Goal: Transaction & Acquisition: Obtain resource

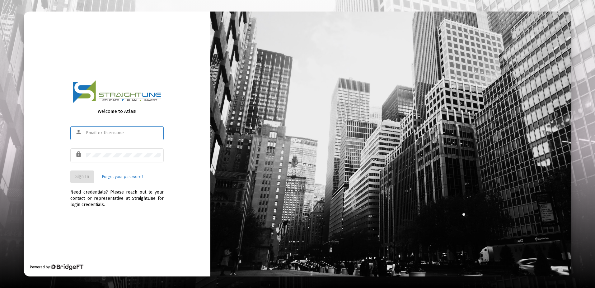
click at [118, 133] on input "text" at bounding box center [123, 132] width 75 height 5
type input "[EMAIL_ADDRESS][DOMAIN_NAME]"
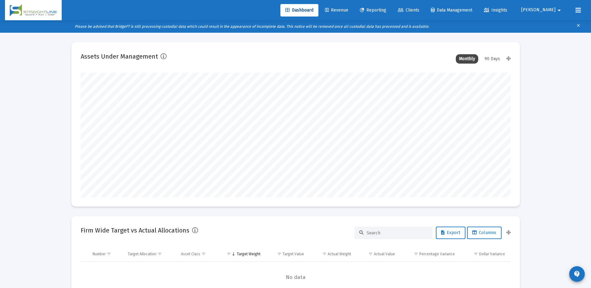
scroll to position [125, 231]
click at [424, 13] on link "Clients" at bounding box center [408, 10] width 31 height 12
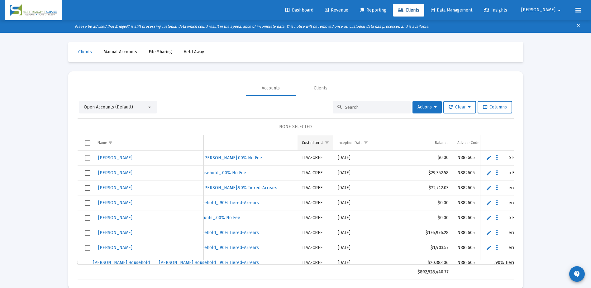
click at [324, 140] on span "Show filter options for column 'Custodian'" at bounding box center [326, 142] width 5 height 5
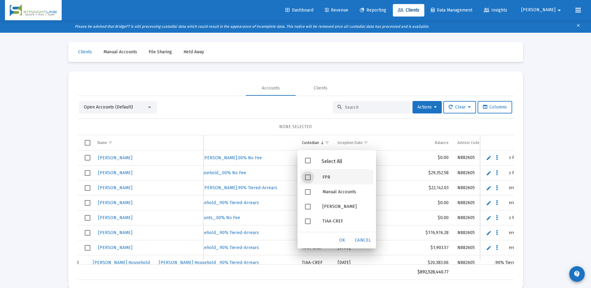
click at [309, 179] on span "Filter options" at bounding box center [308, 177] width 6 height 6
click at [341, 238] on span "OK" at bounding box center [342, 239] width 6 height 5
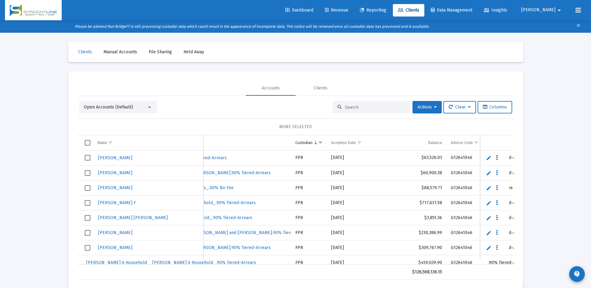
scroll to position [0, 300]
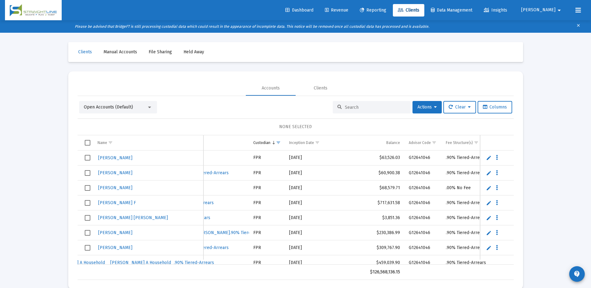
click at [386, 8] on span "Reporting" at bounding box center [373, 9] width 26 height 5
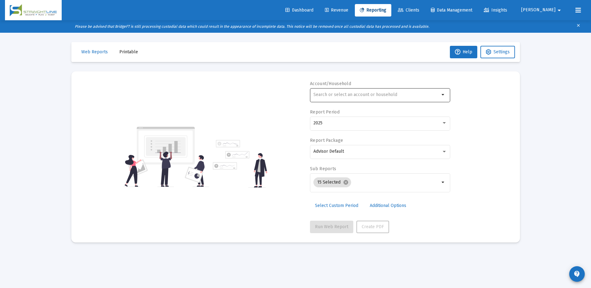
click at [362, 96] on input "text" at bounding box center [376, 94] width 126 height 5
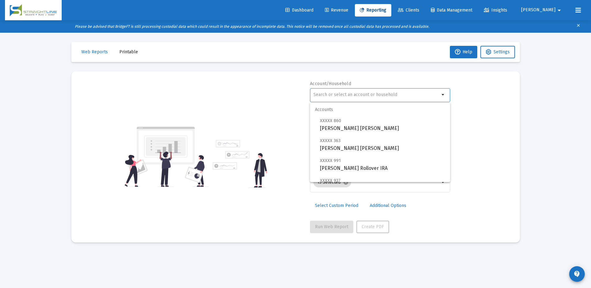
click at [474, 100] on div "Account/Household arrow_drop_down Report Period 2025 Report Package Advisor Def…" at bounding box center [296, 157] width 430 height 152
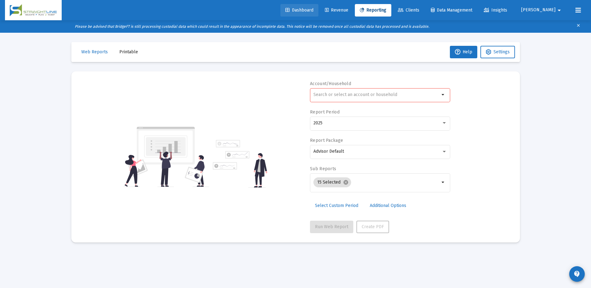
click at [318, 12] on link "Dashboard" at bounding box center [299, 10] width 38 height 12
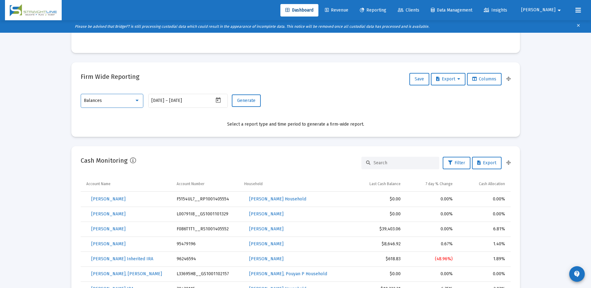
click at [137, 102] on div at bounding box center [137, 100] width 6 height 5
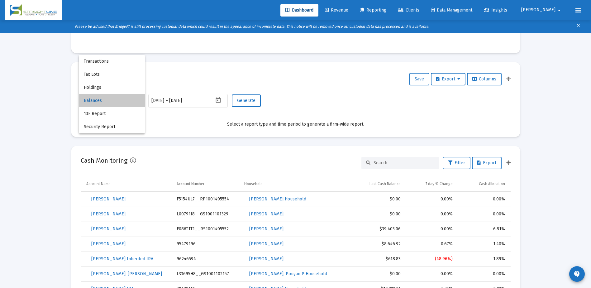
click at [99, 101] on span "Balances" at bounding box center [112, 100] width 56 height 13
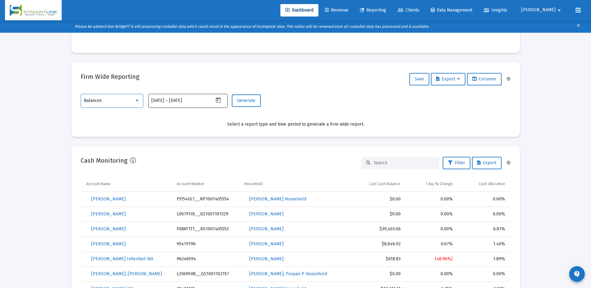
click at [218, 102] on icon "Open calendar" at bounding box center [218, 100] width 7 height 7
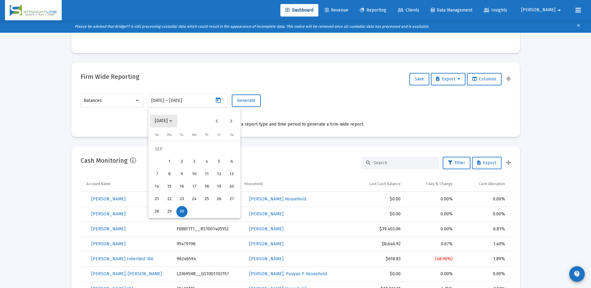
click at [172, 121] on icon "Choose month and year" at bounding box center [170, 121] width 3 height 2
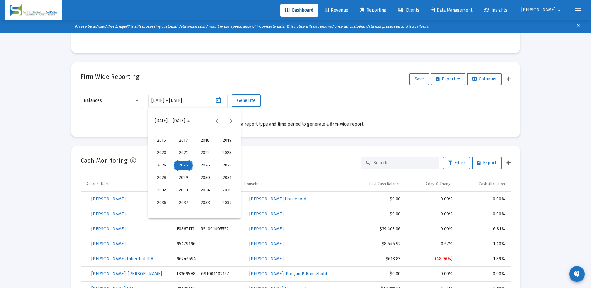
click at [224, 152] on div "2023" at bounding box center [227, 152] width 20 height 11
click at [182, 162] on div "JUN" at bounding box center [183, 165] width 20 height 11
click at [220, 200] on div "30" at bounding box center [219, 198] width 11 height 11
type input "[DATE]"
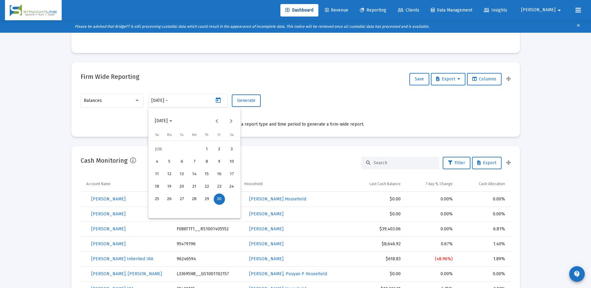
click at [220, 200] on div "30" at bounding box center [219, 198] width 11 height 11
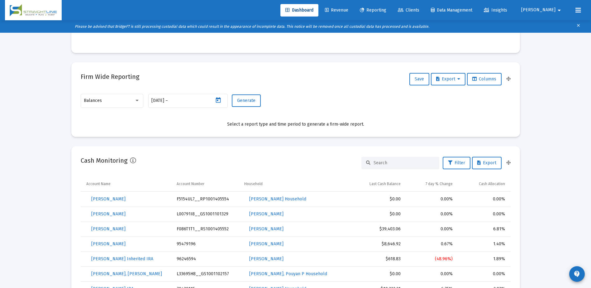
type input "[DATE]"
click at [246, 104] on button "Generate" at bounding box center [246, 100] width 29 height 12
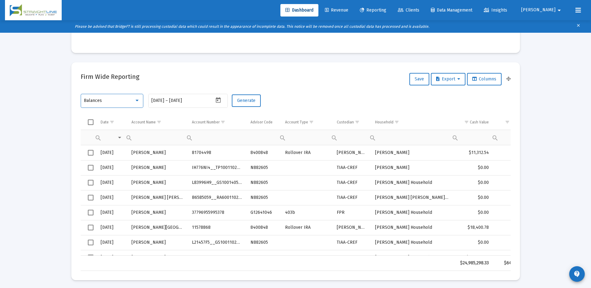
click at [139, 102] on div at bounding box center [137, 100] width 6 height 5
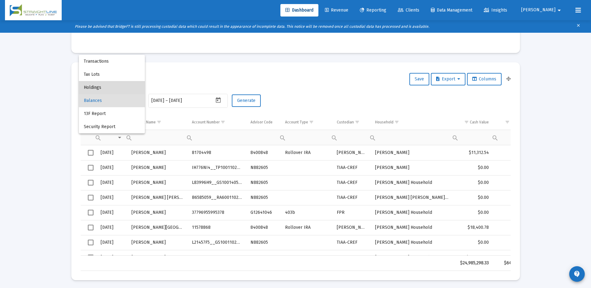
click at [108, 90] on span "Holdings" at bounding box center [112, 87] width 56 height 13
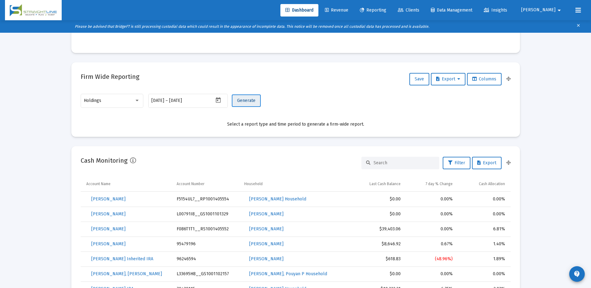
click at [249, 101] on span "Generate" at bounding box center [246, 100] width 18 height 5
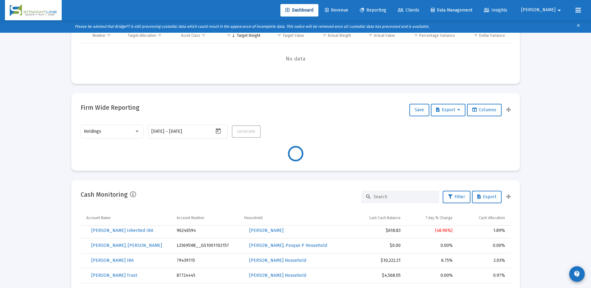
scroll to position [218, 0]
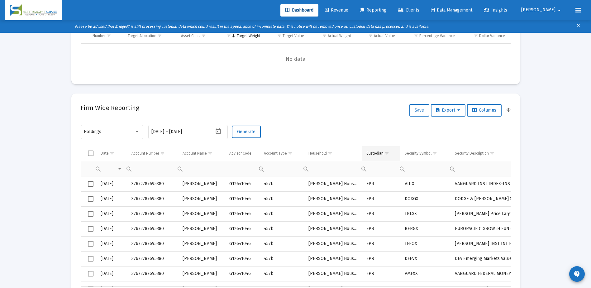
click at [387, 151] on span "Show filter options for column 'Custodian'" at bounding box center [386, 153] width 5 height 5
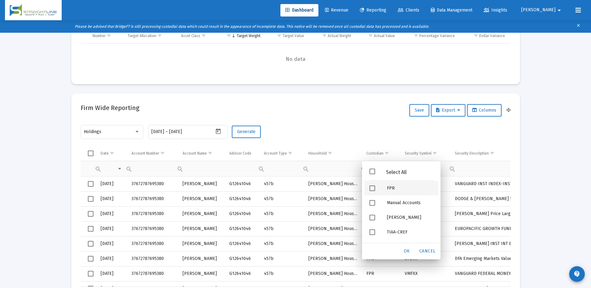
click at [372, 187] on span "Filter options" at bounding box center [372, 188] width 6 height 6
click at [406, 250] on span "OK" at bounding box center [407, 250] width 6 height 5
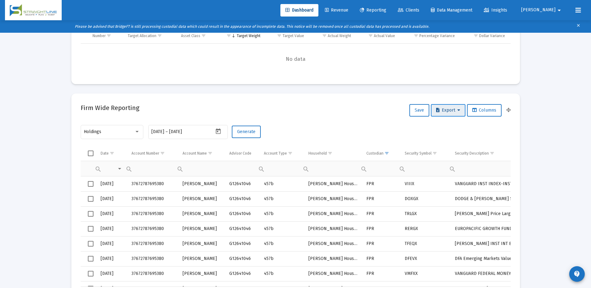
click at [449, 113] on button "Export" at bounding box center [448, 110] width 35 height 12
click at [92, 153] on div at bounding box center [295, 144] width 591 height 288
click at [92, 153] on span "Select all" at bounding box center [91, 153] width 6 height 6
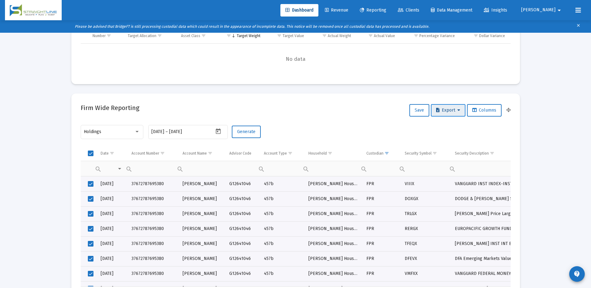
click at [443, 114] on button "Export" at bounding box center [448, 110] width 35 height 12
click at [412, 135] on div at bounding box center [295, 144] width 591 height 288
click at [93, 153] on span "Select all" at bounding box center [91, 153] width 6 height 6
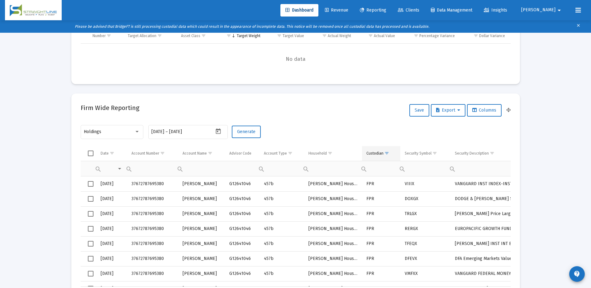
click at [387, 154] on span "Show filter options for column 'Custodian'" at bounding box center [386, 153] width 5 height 5
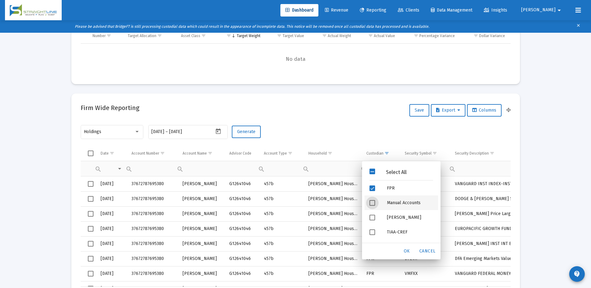
click at [371, 204] on span "Filter options" at bounding box center [372, 203] width 6 height 6
click at [371, 220] on span "Filter options" at bounding box center [372, 218] width 6 height 6
click at [372, 234] on span "Filter options" at bounding box center [372, 232] width 6 height 6
drag, startPoint x: 400, startPoint y: 253, endPoint x: 380, endPoint y: 251, distance: 20.7
click at [379, 252] on div "OK Cancel" at bounding box center [403, 251] width 69 height 16
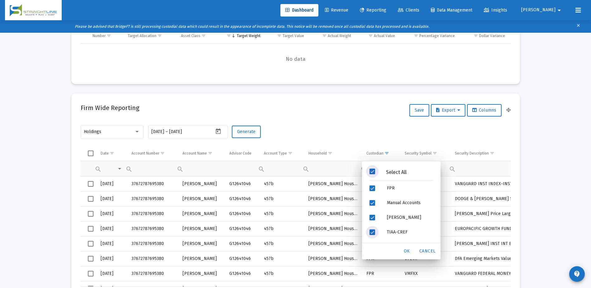
click at [371, 171] on span "Filter options" at bounding box center [372, 171] width 6 height 6
click at [403, 251] on div "OK" at bounding box center [407, 250] width 20 height 11
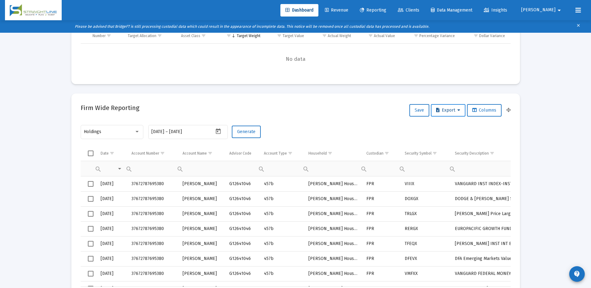
click at [440, 106] on button "Export" at bounding box center [448, 110] width 35 height 12
click at [448, 127] on button "Export All Rows" at bounding box center [449, 126] width 42 height 15
click at [386, 11] on span "Reporting" at bounding box center [373, 9] width 26 height 5
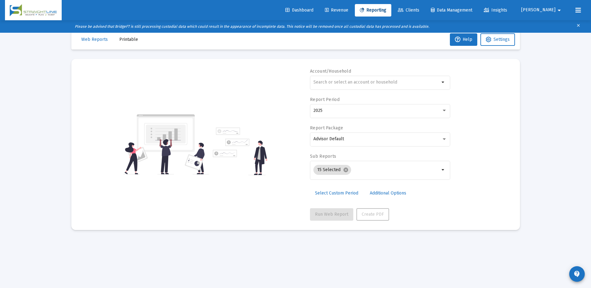
scroll to position [12, 0]
click at [330, 83] on input "text" at bounding box center [376, 82] width 126 height 5
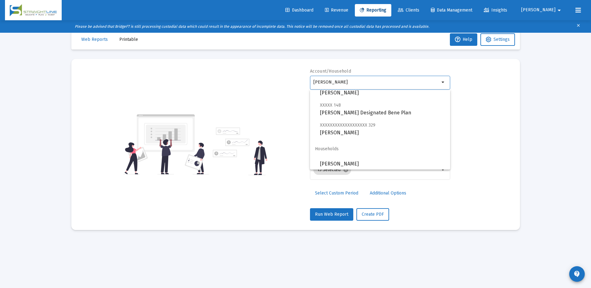
scroll to position [9, 0]
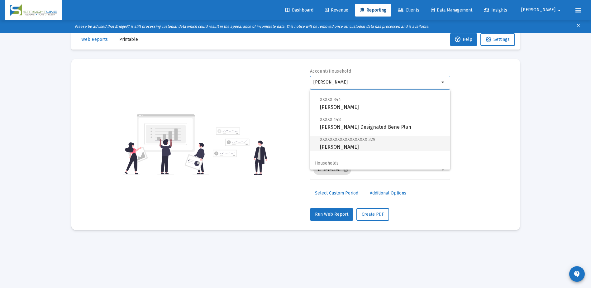
click at [335, 142] on span "XXXXXXXXXXXXXXXXXXX 329 [PERSON_NAME]" at bounding box center [382, 142] width 125 height 15
type input "[PERSON_NAME]"
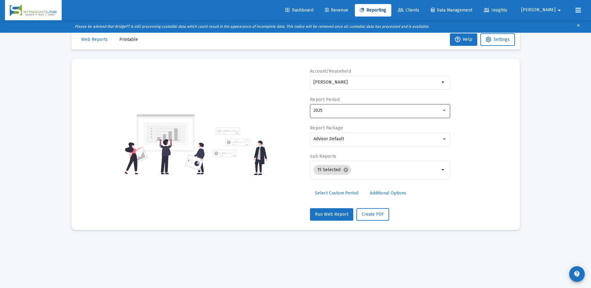
click at [335, 114] on div "2025" at bounding box center [380, 110] width 134 height 15
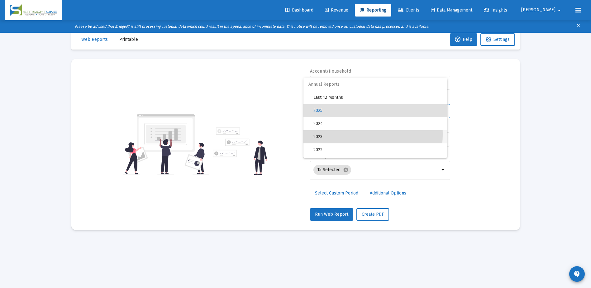
click at [329, 134] on span "2023" at bounding box center [377, 136] width 129 height 13
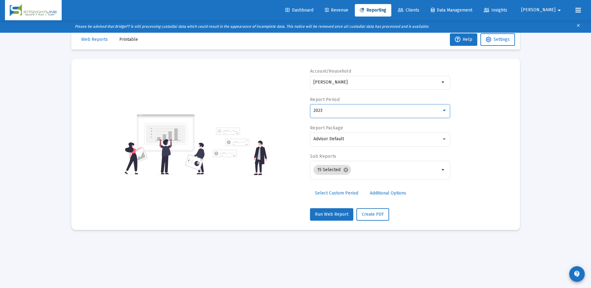
click at [334, 193] on span "Select Custom Period" at bounding box center [336, 192] width 43 height 5
click at [373, 110] on icon "Open calendar" at bounding box center [373, 110] width 5 height 6
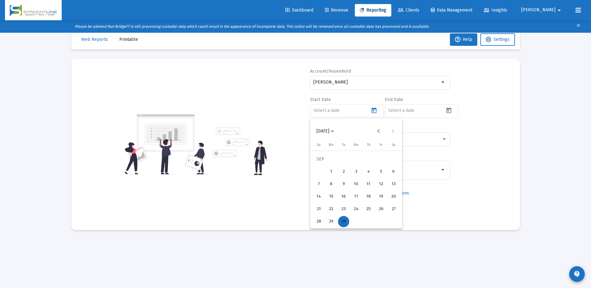
click at [334, 129] on span "[DATE]" at bounding box center [324, 130] width 17 height 5
click at [341, 210] on div "2023" at bounding box center [345, 212] width 20 height 11
click at [349, 174] on div "JUN" at bounding box center [345, 175] width 20 height 11
click at [379, 207] on div "30" at bounding box center [380, 208] width 11 height 11
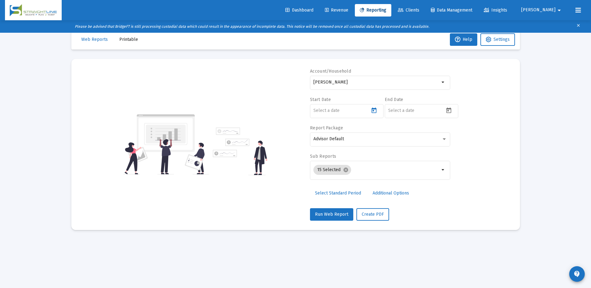
type input "[DATE]"
click at [396, 111] on input at bounding box center [416, 110] width 56 height 5
click at [447, 111] on icon "Open calendar" at bounding box center [448, 110] width 7 height 7
click at [414, 134] on button "[DATE]" at bounding box center [399, 131] width 27 height 12
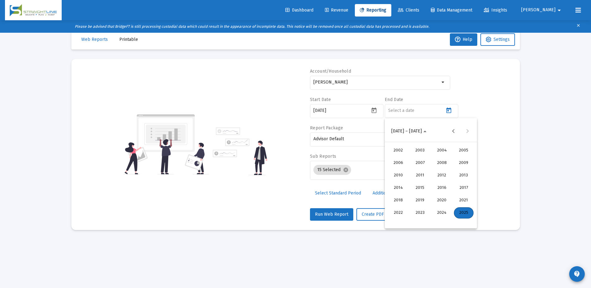
click at [422, 209] on div "2023" at bounding box center [420, 212] width 20 height 11
click at [423, 177] on div "JUN" at bounding box center [420, 175] width 20 height 11
click at [454, 209] on div "30" at bounding box center [455, 208] width 11 height 11
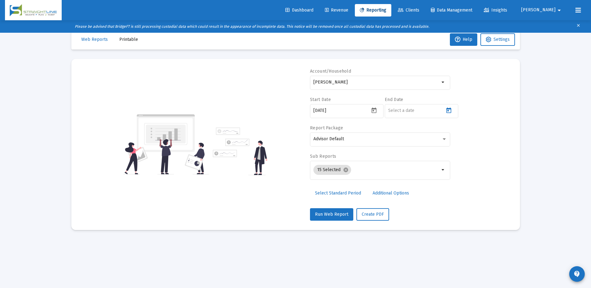
type input "[DATE]"
click at [367, 142] on div "Advisor Default" at bounding box center [380, 138] width 134 height 15
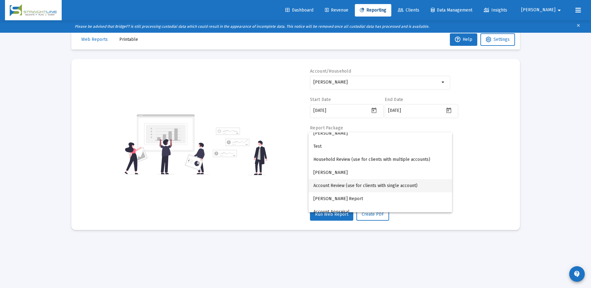
scroll to position [25, 0]
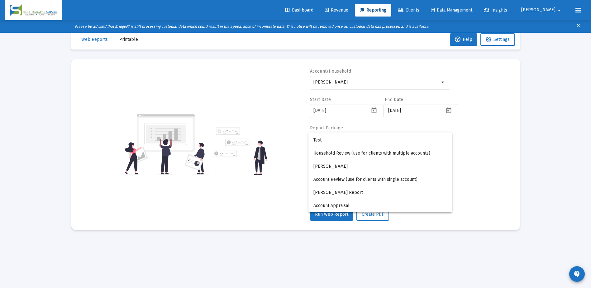
click at [446, 81] on div at bounding box center [295, 144] width 591 height 288
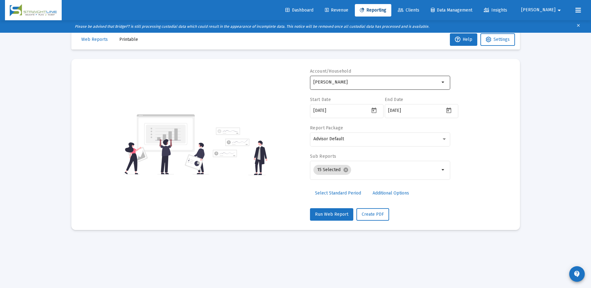
click at [440, 80] on mat-icon "arrow_drop_down" at bounding box center [442, 81] width 7 height 7
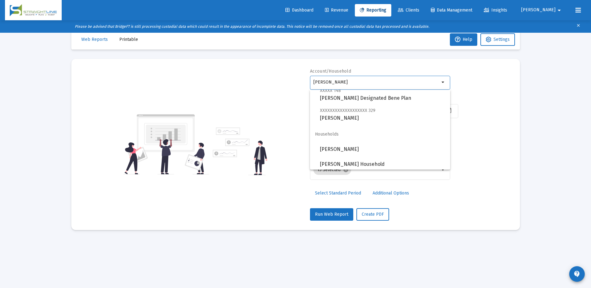
scroll to position [40, 0]
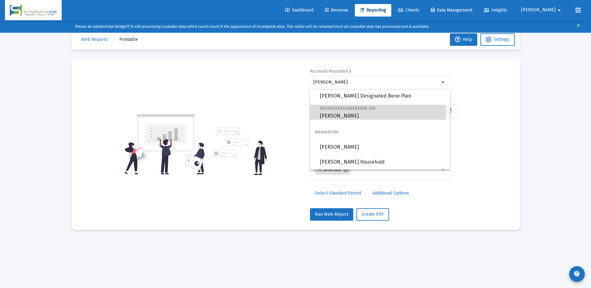
click at [349, 113] on span "XXXXXXXXXXXXXXXXXXX 329 [PERSON_NAME]" at bounding box center [382, 111] width 125 height 15
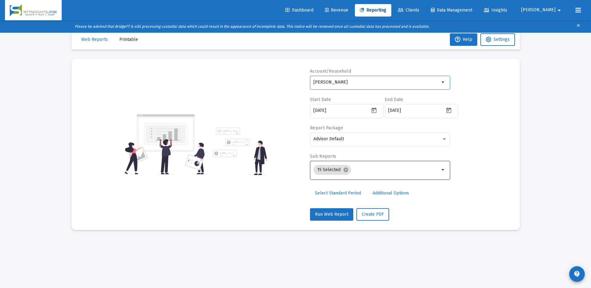
click at [442, 172] on mat-icon "arrow_drop_down" at bounding box center [442, 169] width 7 height 7
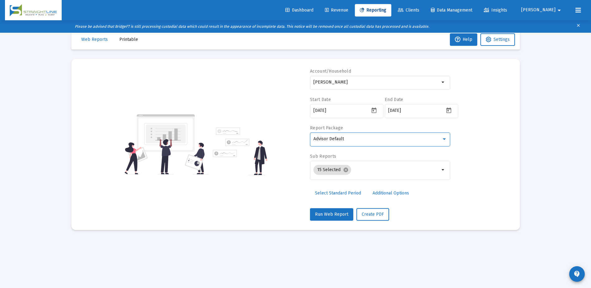
click at [442, 139] on div at bounding box center [443, 139] width 3 height 2
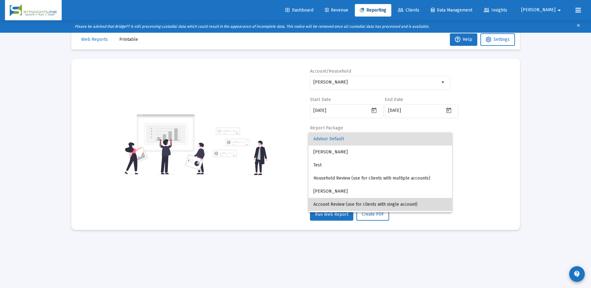
click at [395, 202] on span "Account Review (use for clients with single account)" at bounding box center [380, 204] width 134 height 13
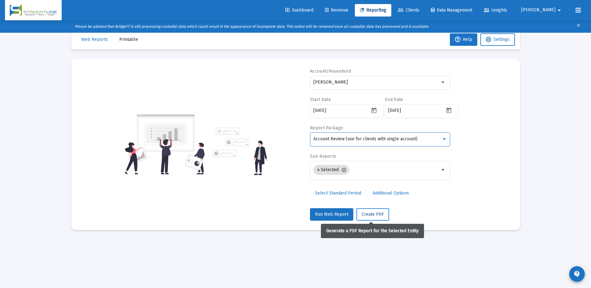
click at [362, 212] on span "Create PDF" at bounding box center [373, 213] width 22 height 5
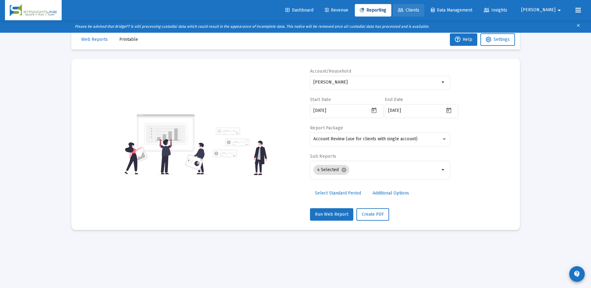
click at [424, 13] on link "Clients" at bounding box center [408, 10] width 31 height 12
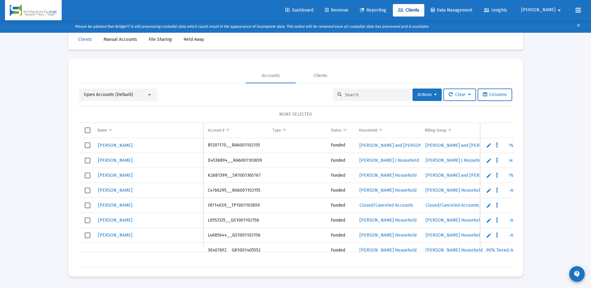
click at [345, 93] on input at bounding box center [375, 94] width 61 height 5
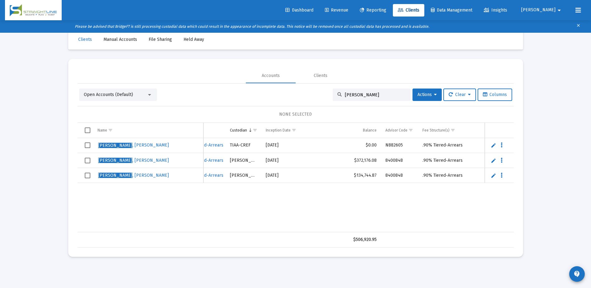
scroll to position [0, 328]
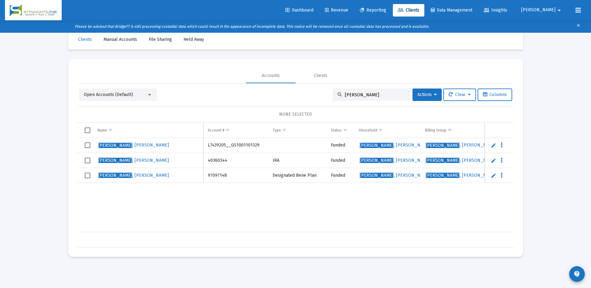
type input "[PERSON_NAME]"
click at [261, 90] on div "Open Accounts (Default) [PERSON_NAME] Actions Clear Columns" at bounding box center [295, 94] width 433 height 12
click at [348, 11] on span "Revenue" at bounding box center [336, 9] width 23 height 5
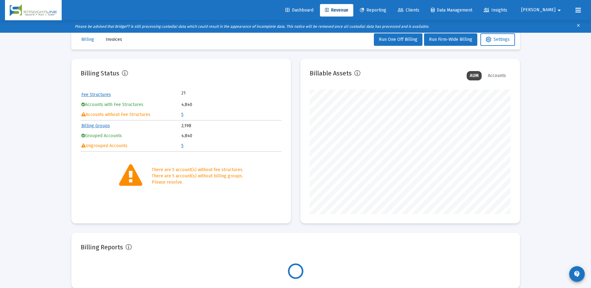
scroll to position [125, 201]
click at [111, 41] on span "Invoices" at bounding box center [114, 39] width 17 height 5
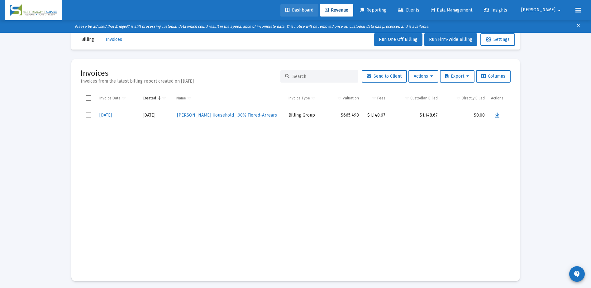
click at [313, 11] on span "Dashboard" at bounding box center [299, 9] width 28 height 5
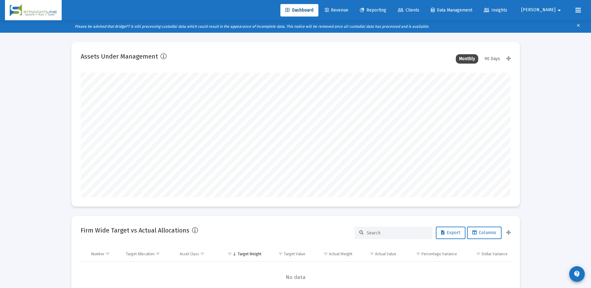
scroll to position [311248, 311141]
click at [348, 11] on span "Revenue" at bounding box center [336, 9] width 23 height 5
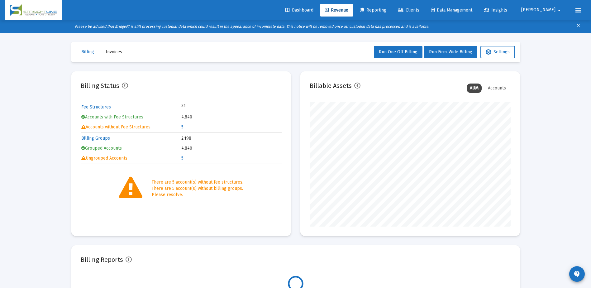
scroll to position [125, 201]
click at [88, 54] on span "Billing" at bounding box center [87, 51] width 13 height 5
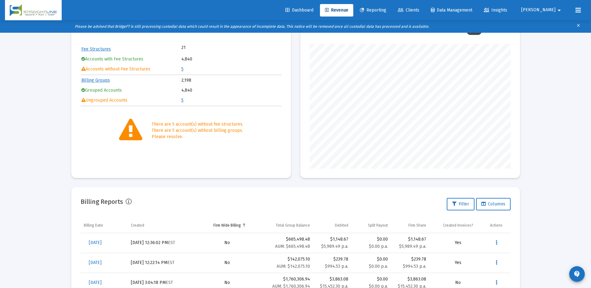
scroll to position [125, 0]
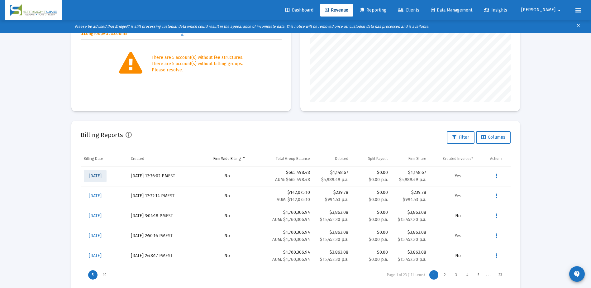
click at [97, 176] on span "[DATE]" at bounding box center [95, 175] width 13 height 5
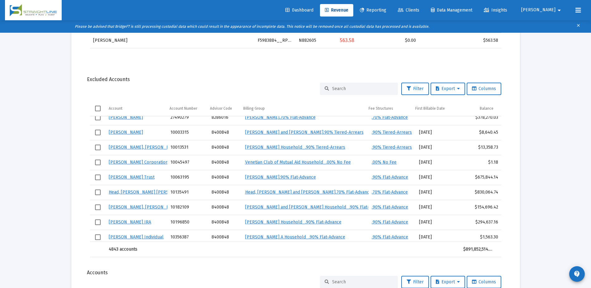
scroll to position [355, 0]
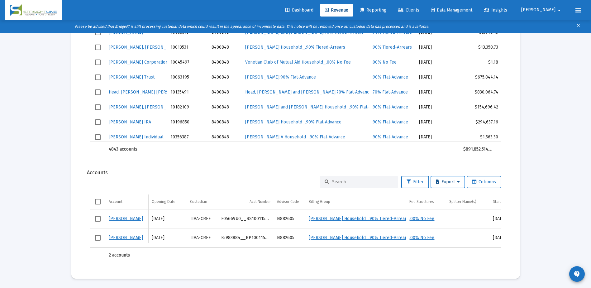
click at [453, 180] on button "Export" at bounding box center [447, 182] width 35 height 12
click at [452, 194] on button "Export All Rows" at bounding box center [449, 193] width 42 height 15
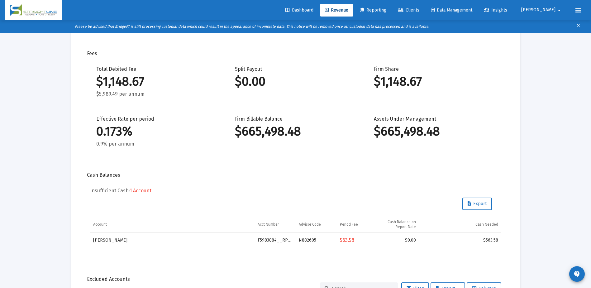
scroll to position [0, 0]
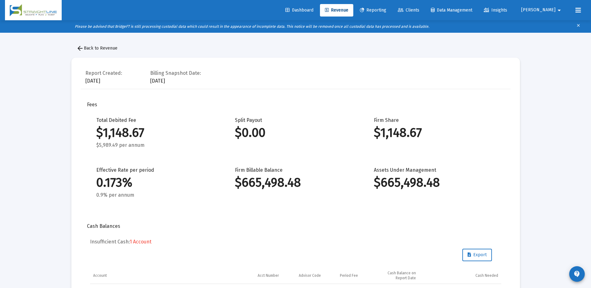
click at [80, 47] on mat-icon "arrow_back" at bounding box center [79, 48] width 7 height 7
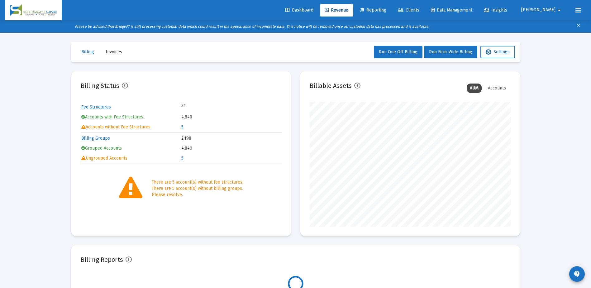
scroll to position [125, 201]
click at [111, 54] on span "Invoices" at bounding box center [114, 51] width 17 height 5
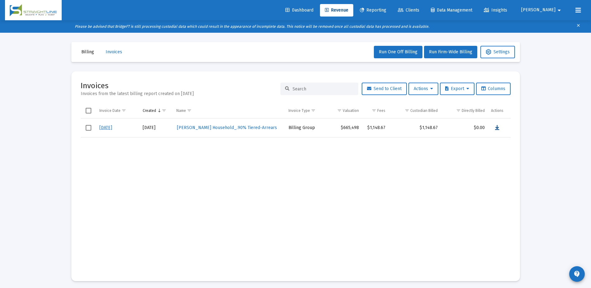
click at [497, 127] on icon "Data grid" at bounding box center [497, 127] width 4 height 7
click at [419, 11] on span "Clients" at bounding box center [408, 9] width 21 height 5
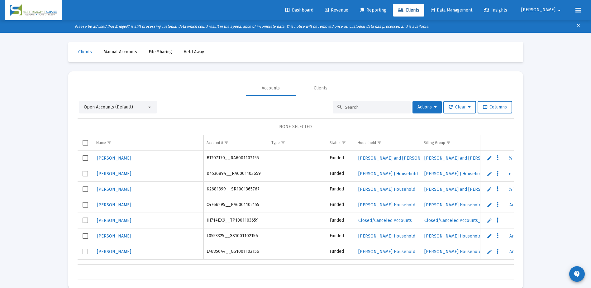
click at [366, 109] on input at bounding box center [375, 107] width 61 height 5
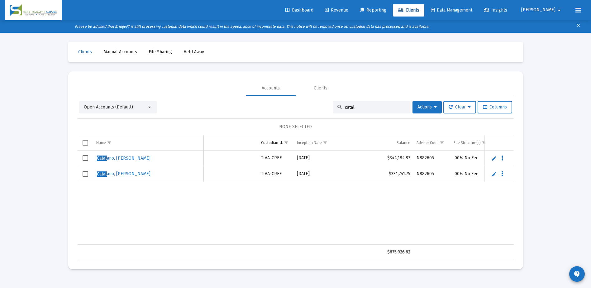
scroll to position [0, 307]
click at [363, 105] on input "catal" at bounding box center [375, 107] width 61 height 5
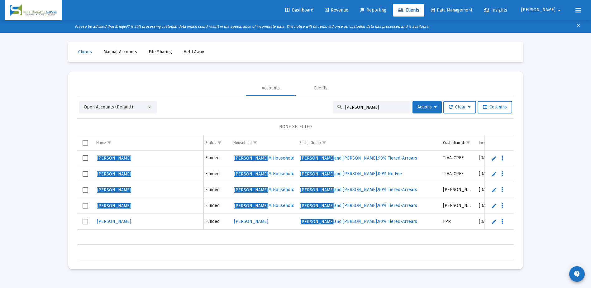
scroll to position [0, 101]
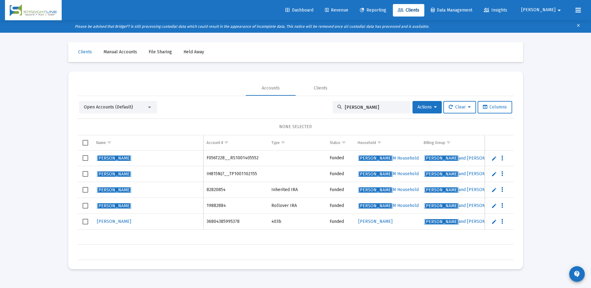
click at [380, 106] on input "[PERSON_NAME]" at bounding box center [375, 107] width 61 height 5
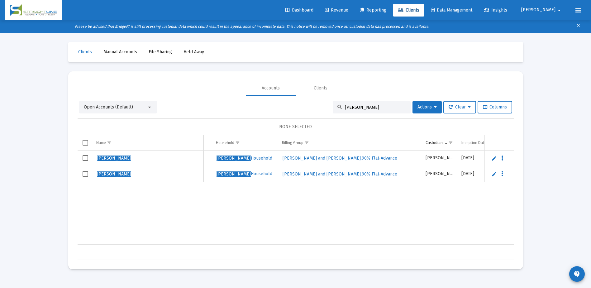
scroll to position [0, 174]
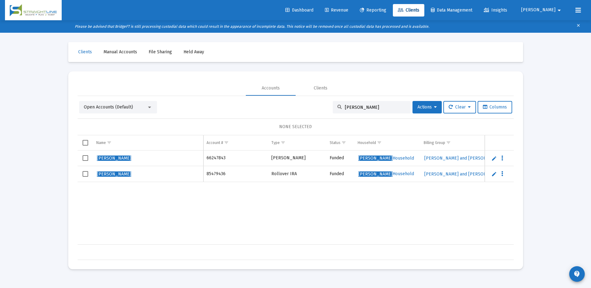
type input "[PERSON_NAME]"
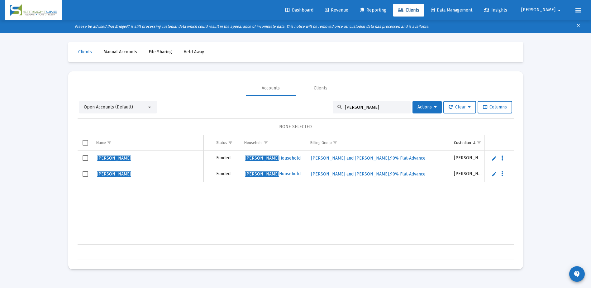
scroll to position [0, 117]
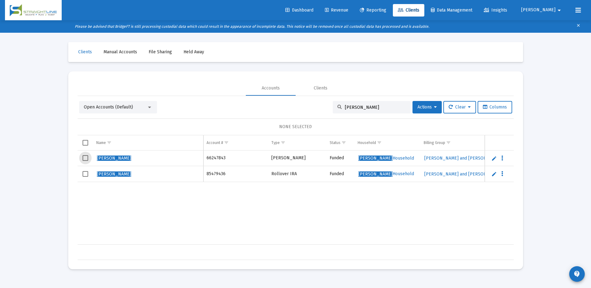
click at [84, 156] on span "Select row" at bounding box center [86, 158] width 6 height 6
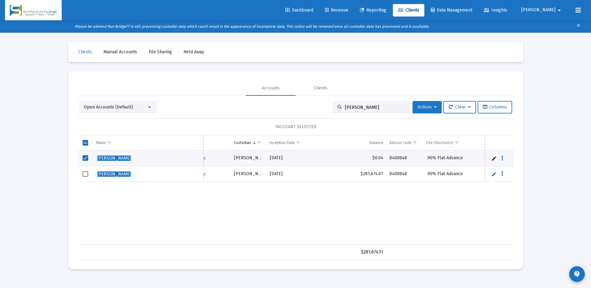
click at [431, 108] on span "Actions" at bounding box center [426, 106] width 19 height 5
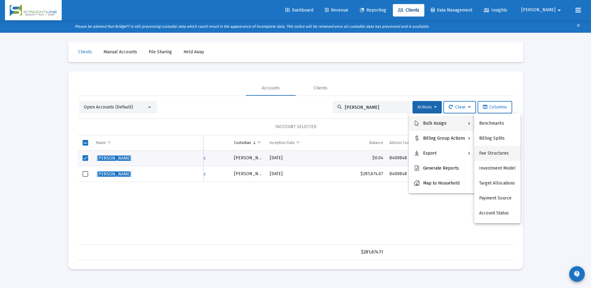
click at [494, 151] on button "Fee Structures" at bounding box center [497, 153] width 46 height 15
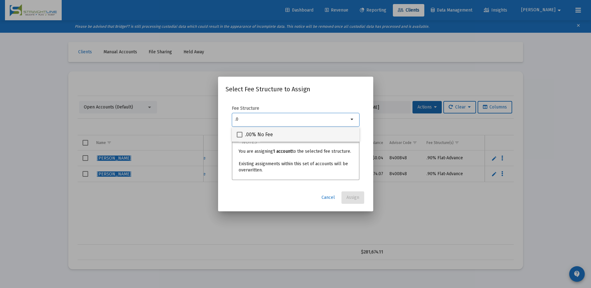
type input ".0"
click at [260, 133] on span ".00% No Fee" at bounding box center [259, 134] width 28 height 7
click at [239, 137] on input ".00% No Fee" at bounding box center [239, 137] width 0 height 0
checkbox input "true"
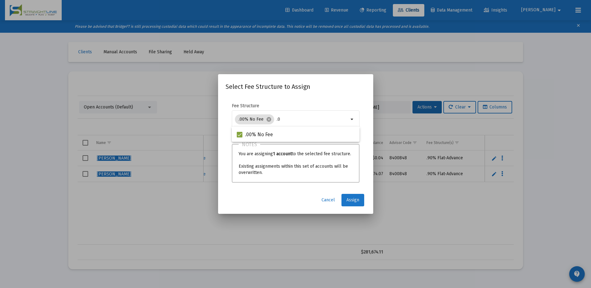
click at [353, 200] on span "Assign" at bounding box center [352, 199] width 13 height 5
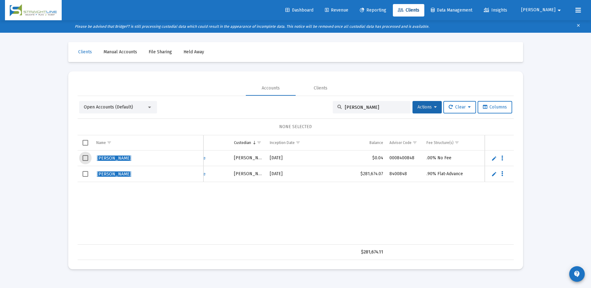
click at [85, 159] on span "Select row" at bounding box center [86, 158] width 6 height 6
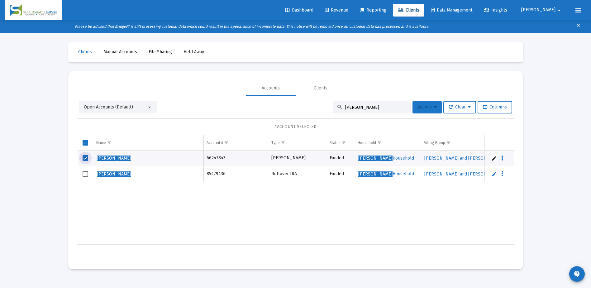
click at [424, 108] on span "Actions" at bounding box center [426, 106] width 19 height 5
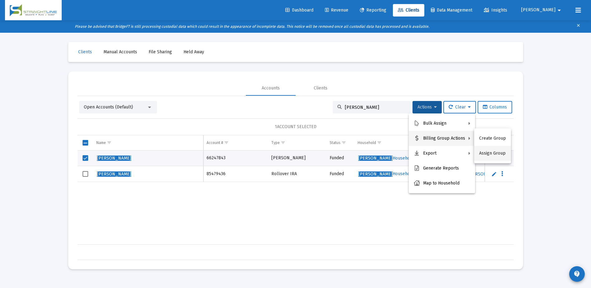
click at [492, 152] on button "Assign Group" at bounding box center [492, 153] width 37 height 15
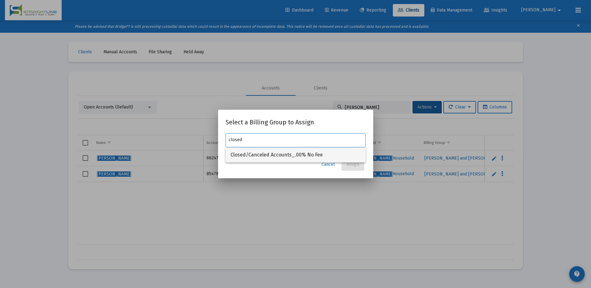
click at [294, 154] on span "Closed/Canceled Accounts_.00% No Fee" at bounding box center [295, 154] width 130 height 15
type input "Closed/Canceled Accounts_.00% No Fee"
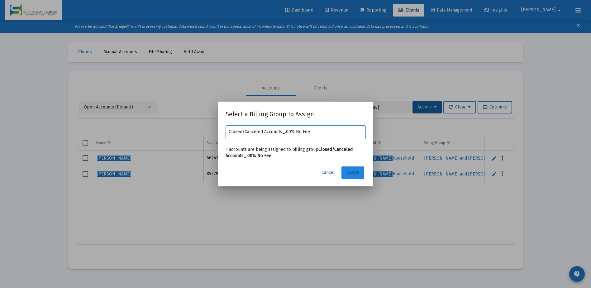
click at [351, 173] on span "Assign" at bounding box center [352, 172] width 13 height 5
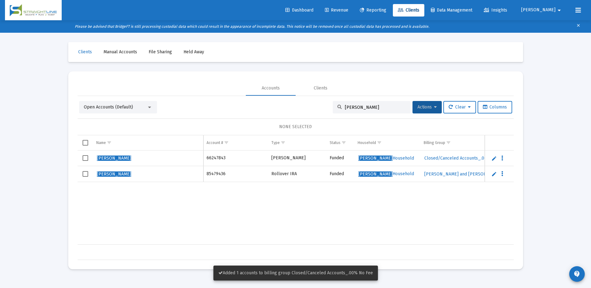
click at [85, 158] on span "Select row" at bounding box center [86, 158] width 6 height 6
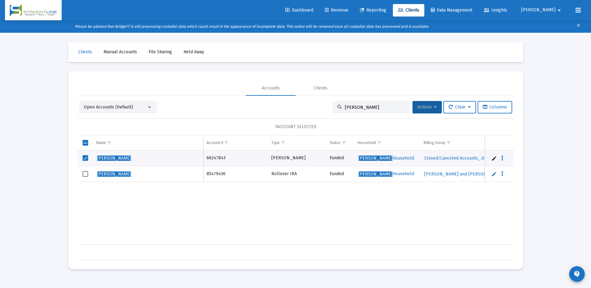
click at [420, 105] on span "Actions" at bounding box center [426, 106] width 19 height 5
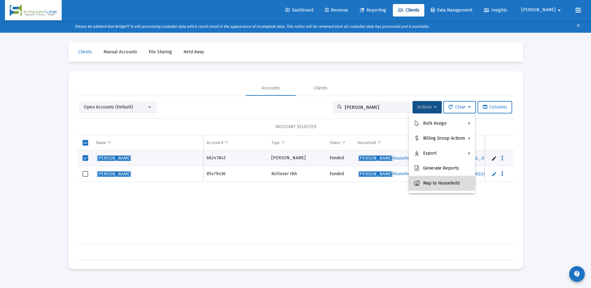
click at [430, 182] on button "Map to Household" at bounding box center [442, 183] width 66 height 15
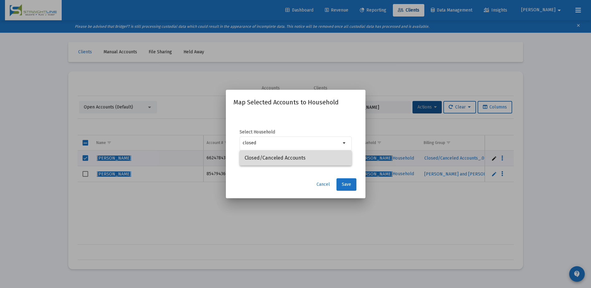
click at [280, 158] on span "Closed/Canceled Accounts" at bounding box center [295, 157] width 102 height 15
type input "Closed/Canceled Accounts"
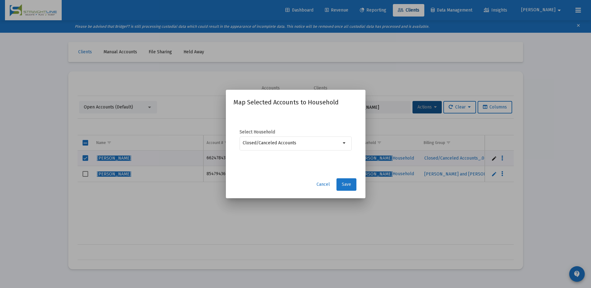
click at [346, 185] on span "Save" at bounding box center [346, 184] width 9 height 5
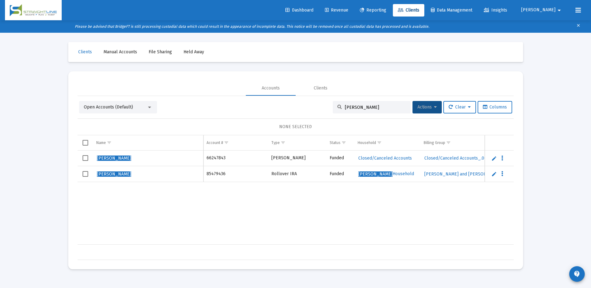
drag, startPoint x: 226, startPoint y: 160, endPoint x: 207, endPoint y: 158, distance: 19.4
click at [207, 158] on td "66247843" at bounding box center [235, 158] width 65 height 16
copy td "66247843"
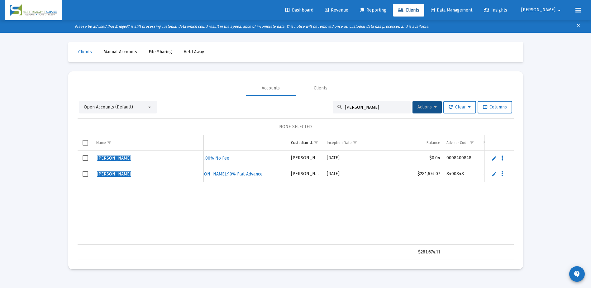
scroll to position [0, 260]
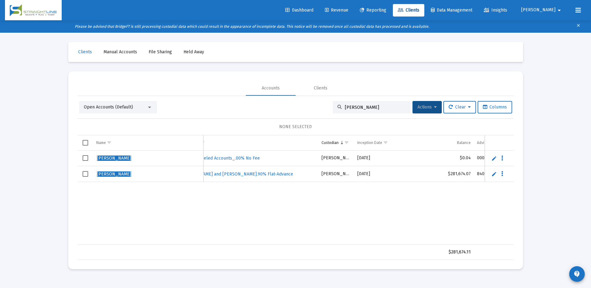
click at [354, 106] on input "[PERSON_NAME]" at bounding box center [375, 107] width 61 height 5
paste input "7972-2125"
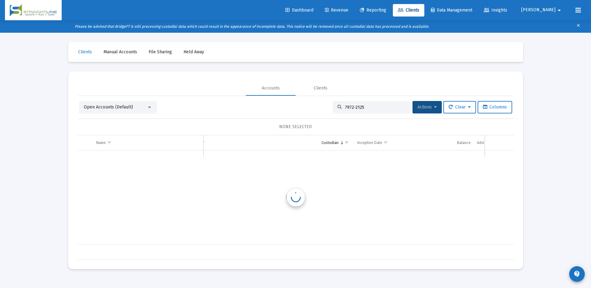
scroll to position [0, 246]
click at [370, 108] on input "7972-2125" at bounding box center [375, 107] width 61 height 5
click at [152, 110] on div "Open Accounts (Default)" at bounding box center [118, 107] width 78 height 12
click at [147, 108] on div at bounding box center [150, 107] width 6 height 5
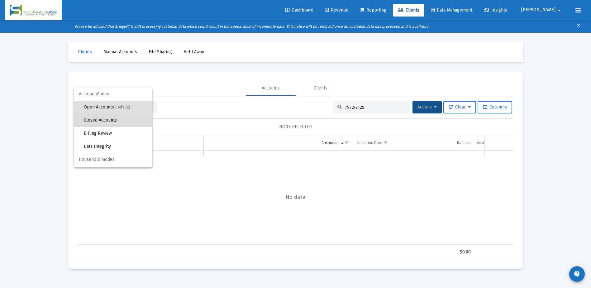
click at [123, 123] on span "Closed Accounts" at bounding box center [116, 120] width 64 height 13
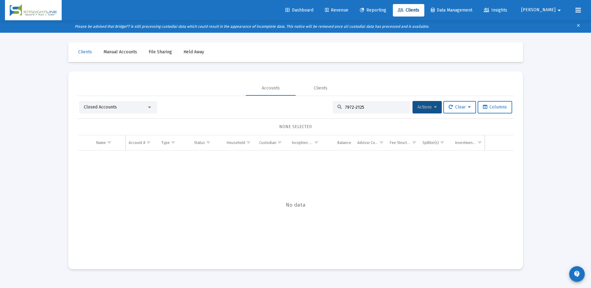
click at [365, 106] on input "7972-2125" at bounding box center [375, 107] width 61 height 5
click at [365, 106] on input "7972-212" at bounding box center [375, 107] width 61 height 5
click at [356, 108] on input "7972-212" at bounding box center [375, 107] width 61 height 5
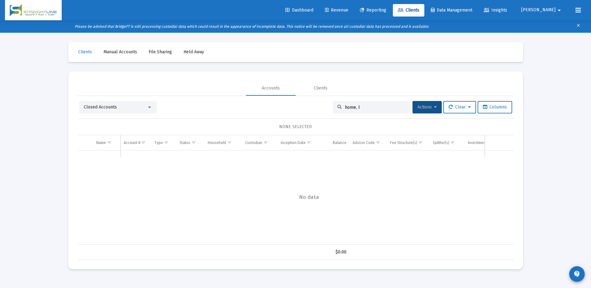
click at [150, 108] on div at bounding box center [150, 107] width 6 height 5
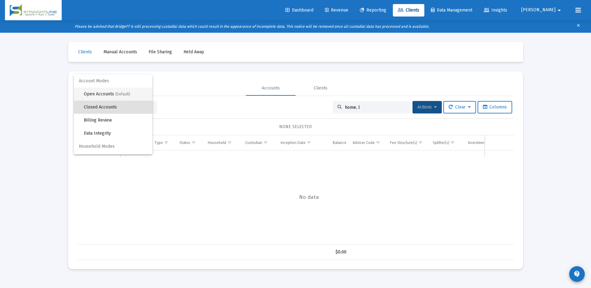
click at [132, 92] on span "Open Accounts (Default)" at bounding box center [116, 93] width 64 height 13
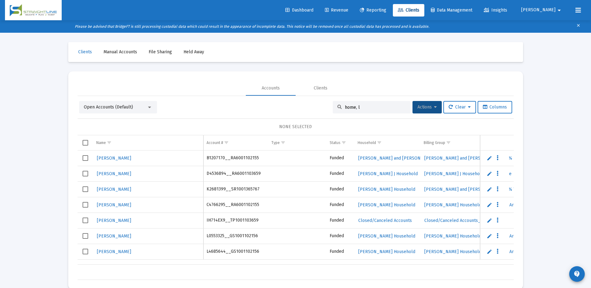
click at [356, 108] on input "home, l" at bounding box center [375, 107] width 61 height 5
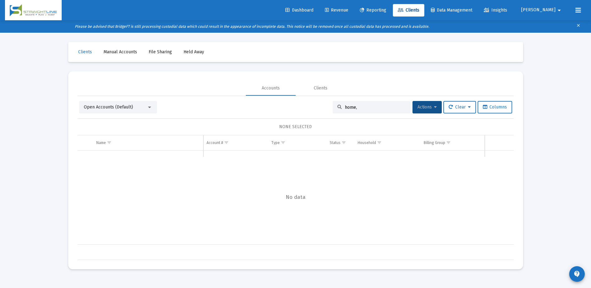
click at [363, 107] on input "home," at bounding box center [375, 107] width 61 height 5
click at [362, 107] on input "home," at bounding box center [375, 107] width 61 height 5
paste input "3696-7619"
click at [151, 109] on div at bounding box center [150, 107] width 6 height 5
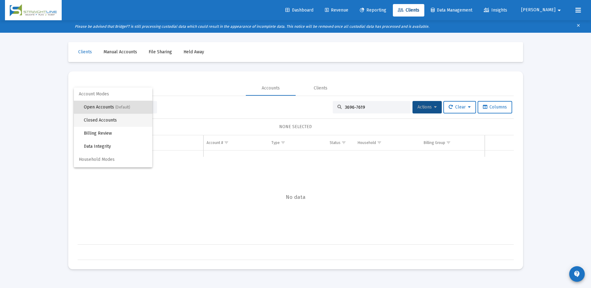
click at [137, 119] on span "Closed Accounts" at bounding box center [116, 120] width 64 height 13
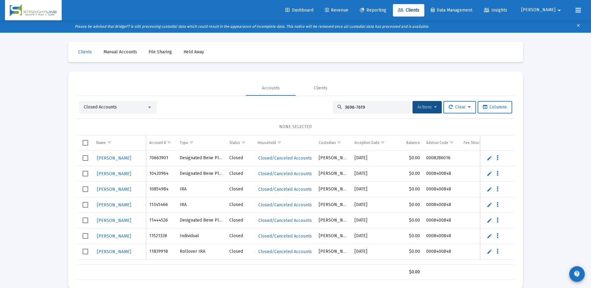
click at [366, 111] on div "3696-7619" at bounding box center [372, 107] width 78 height 12
click at [367, 108] on input "3696-7619" at bounding box center [375, 107] width 61 height 5
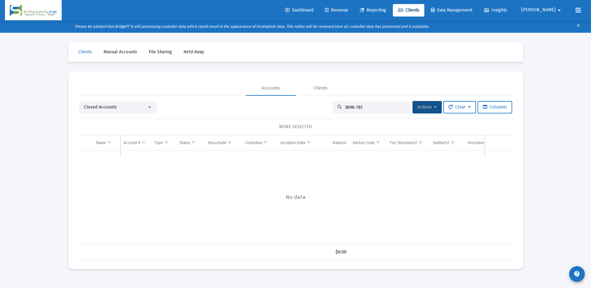
click at [367, 108] on input "3696-761" at bounding box center [375, 107] width 61 height 5
click at [360, 105] on input "3696-761" at bounding box center [375, 107] width 61 height 5
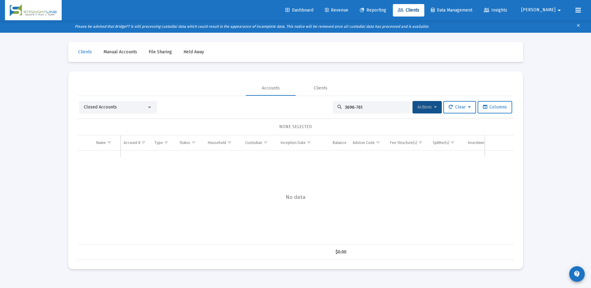
click at [360, 105] on input "3696-761" at bounding box center [375, 107] width 61 height 5
click at [143, 106] on div "Closed Accounts" at bounding box center [115, 107] width 63 height 6
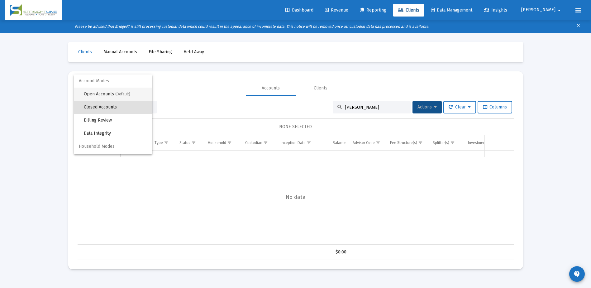
click at [123, 94] on span "(Default)" at bounding box center [122, 94] width 15 height 4
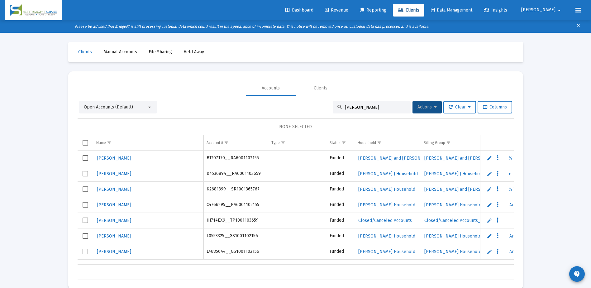
click at [362, 108] on input "[PERSON_NAME]" at bounding box center [375, 107] width 61 height 5
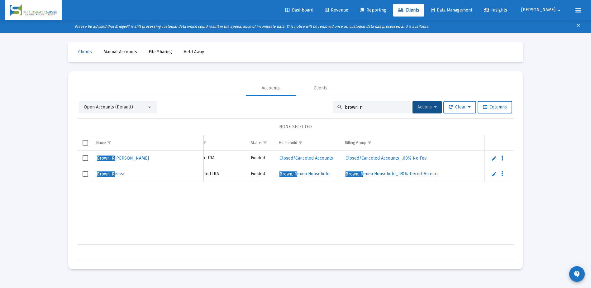
scroll to position [0, 89]
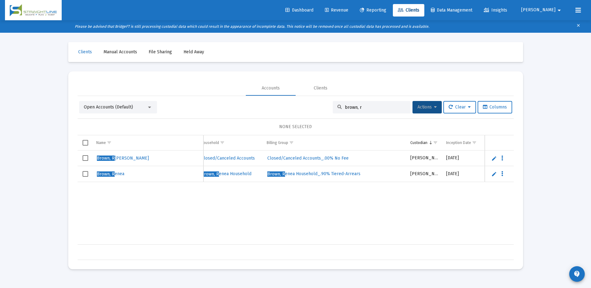
type input "brown, r"
click at [364, 9] on icon at bounding box center [362, 10] width 4 height 4
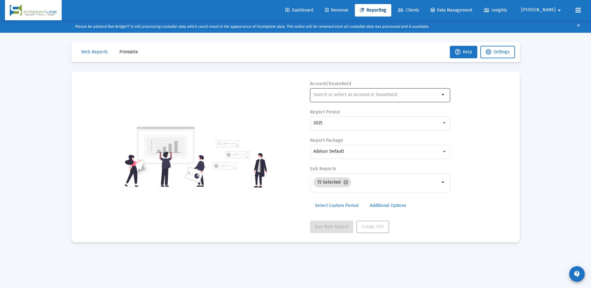
click at [333, 93] on input "text" at bounding box center [376, 94] width 126 height 5
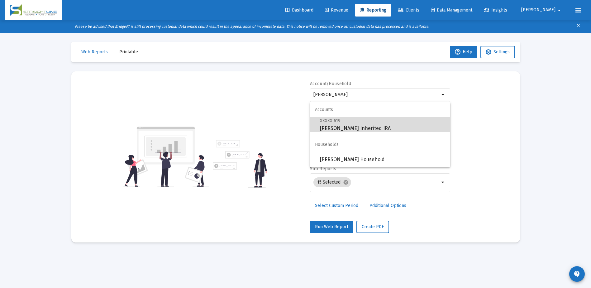
click at [350, 127] on span "XXXXX 619 [PERSON_NAME] Inherited IRA" at bounding box center [382, 124] width 125 height 15
type input "[PERSON_NAME] Inherited IRA"
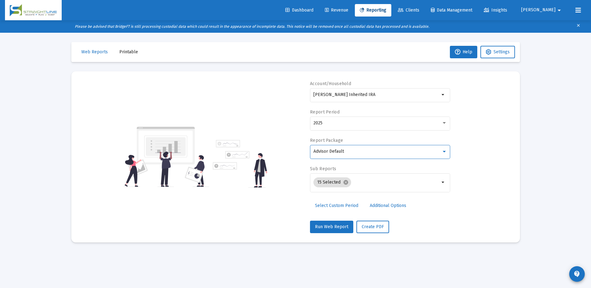
click at [360, 150] on div "Advisor Default" at bounding box center [377, 151] width 128 height 5
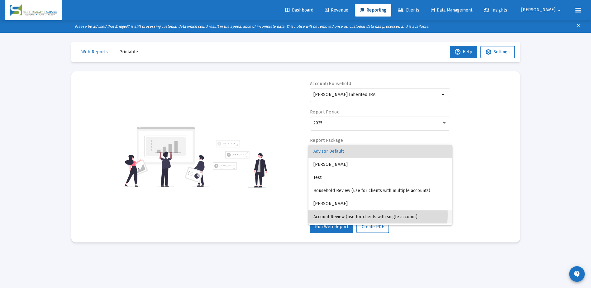
click at [354, 214] on span "Account Review (use for clients with single account)" at bounding box center [380, 216] width 134 height 13
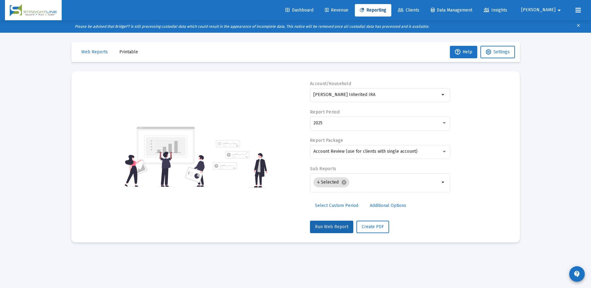
drag, startPoint x: 340, startPoint y: 226, endPoint x: 406, endPoint y: 230, distance: 66.5
click at [406, 230] on div "Run Web Report Create PDF" at bounding box center [380, 226] width 140 height 12
click at [374, 225] on span "Create PDF" at bounding box center [373, 226] width 22 height 5
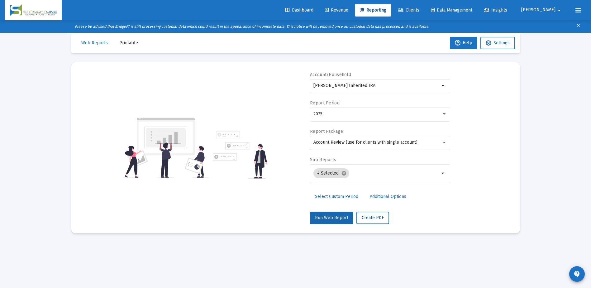
scroll to position [12, 0]
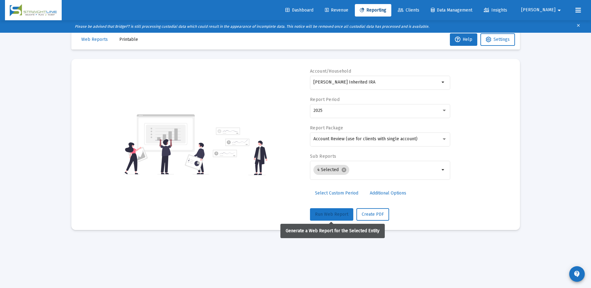
click at [338, 215] on span "Run Web Report" at bounding box center [331, 213] width 33 height 5
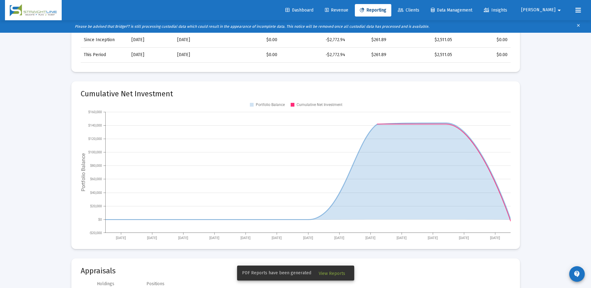
scroll to position [75, 0]
